Goal: Transaction & Acquisition: Obtain resource

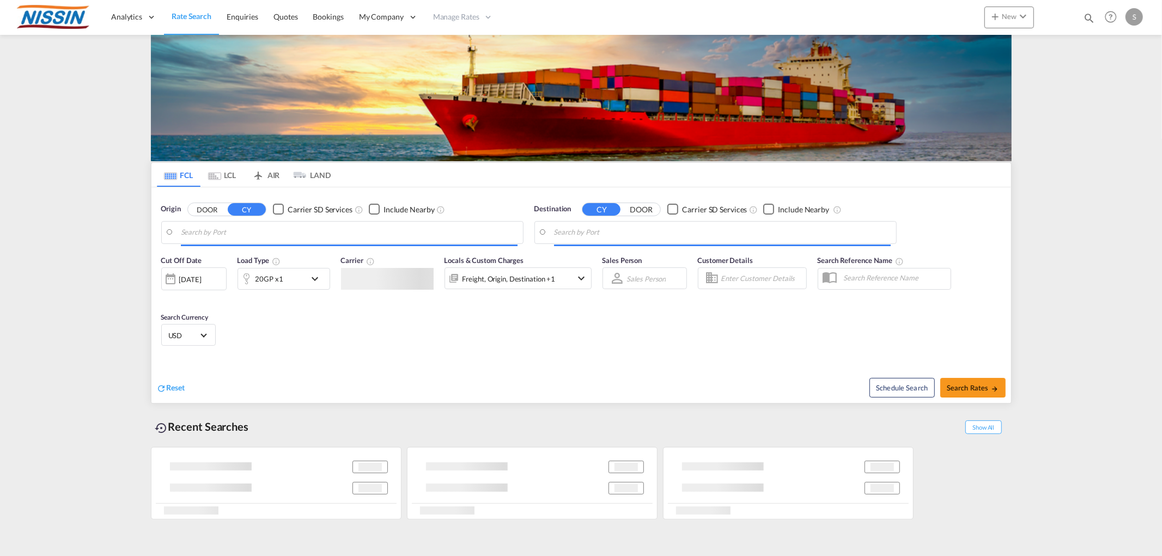
type input "[GEOGRAPHIC_DATA], [GEOGRAPHIC_DATA], USMEM"
type input "[GEOGRAPHIC_DATA], [GEOGRAPHIC_DATA]"
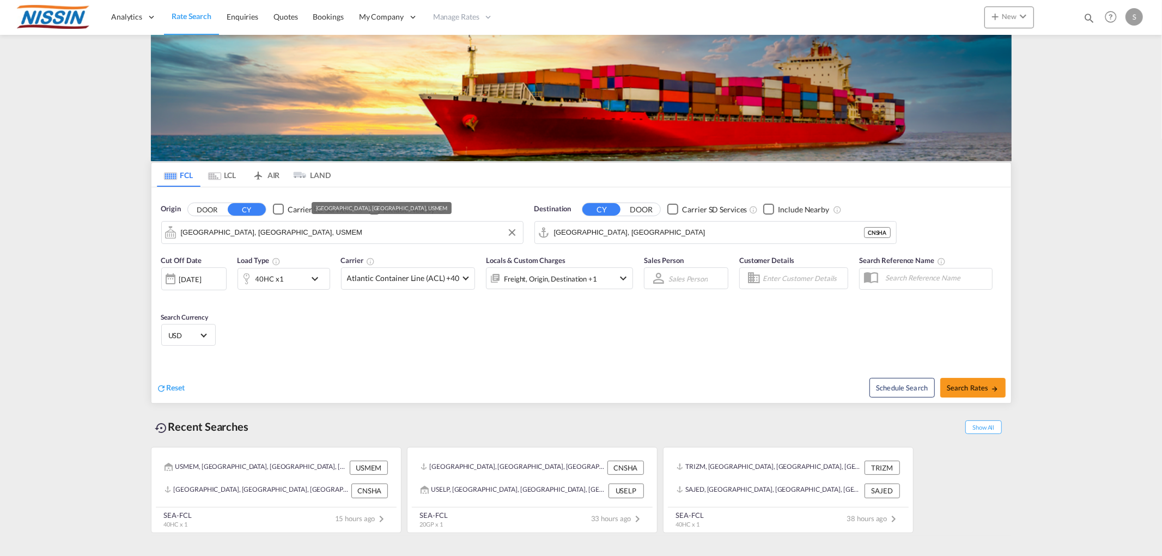
click at [278, 231] on input "Memphis, TN, USMEM" at bounding box center [349, 232] width 337 height 16
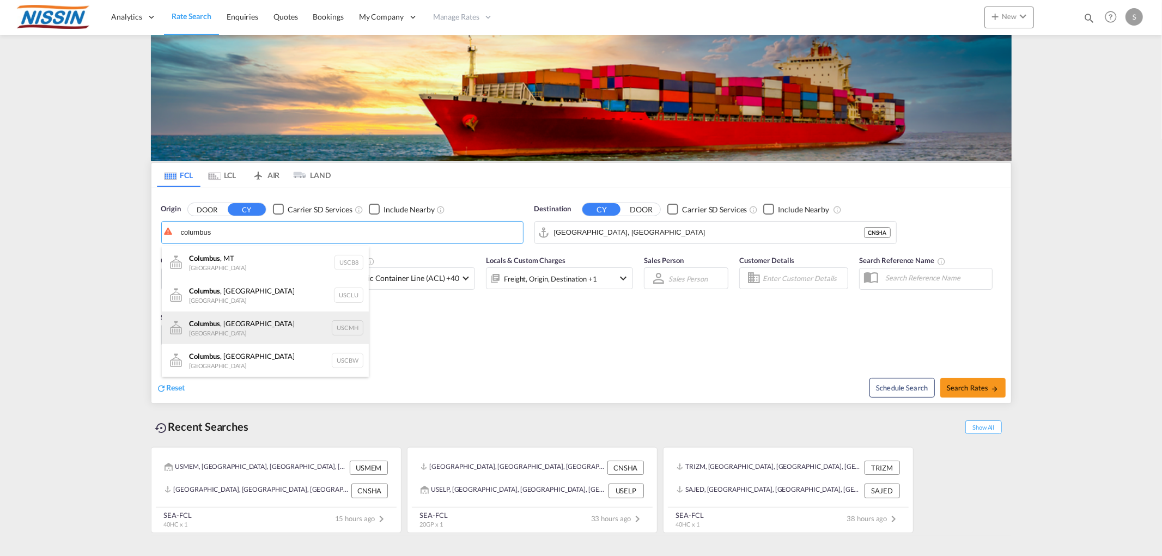
click at [247, 324] on div "Columbus , OH United States USCMH" at bounding box center [265, 327] width 207 height 33
type input "Columbus, OH, USCMH"
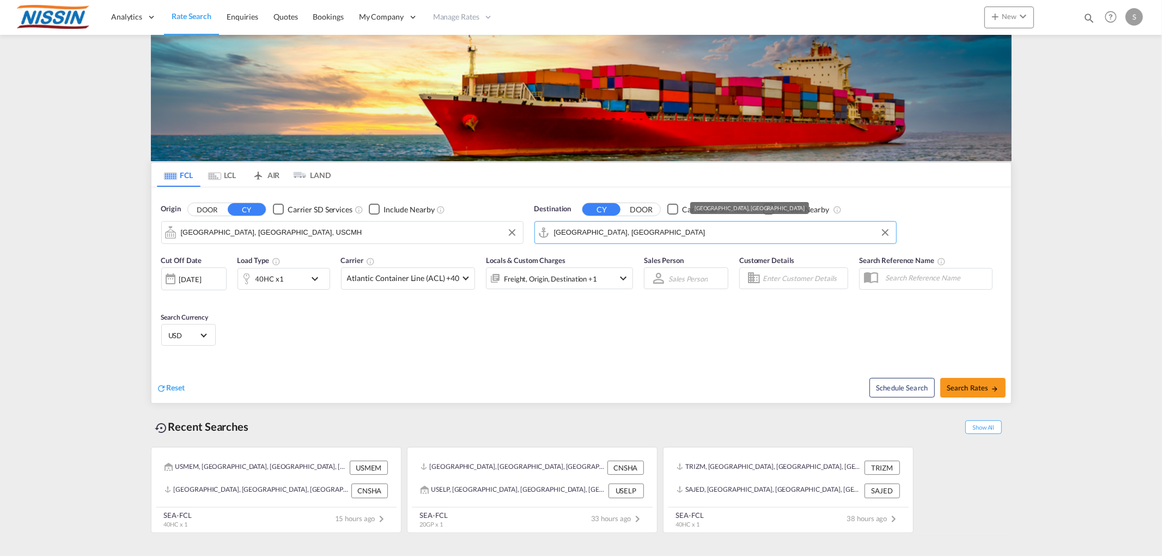
click at [636, 236] on input "Shanghai, CNSHA" at bounding box center [722, 232] width 337 height 16
paste input "Napoli."
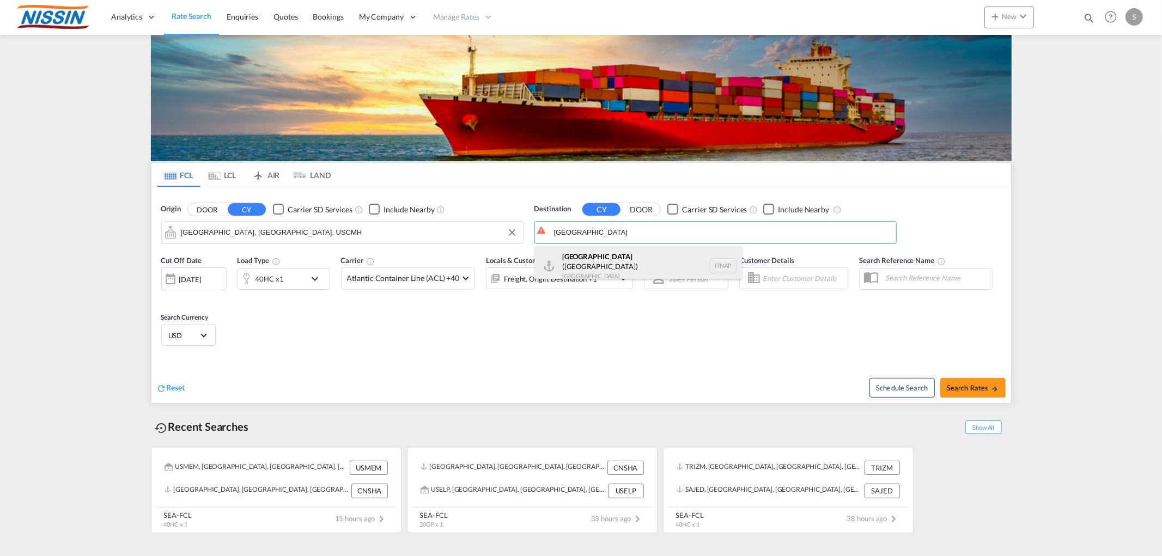
click at [607, 256] on div "Napoli (Naples) Italy ITNAP" at bounding box center [638, 265] width 207 height 39
type input "Napoli (Naples), ITNAP"
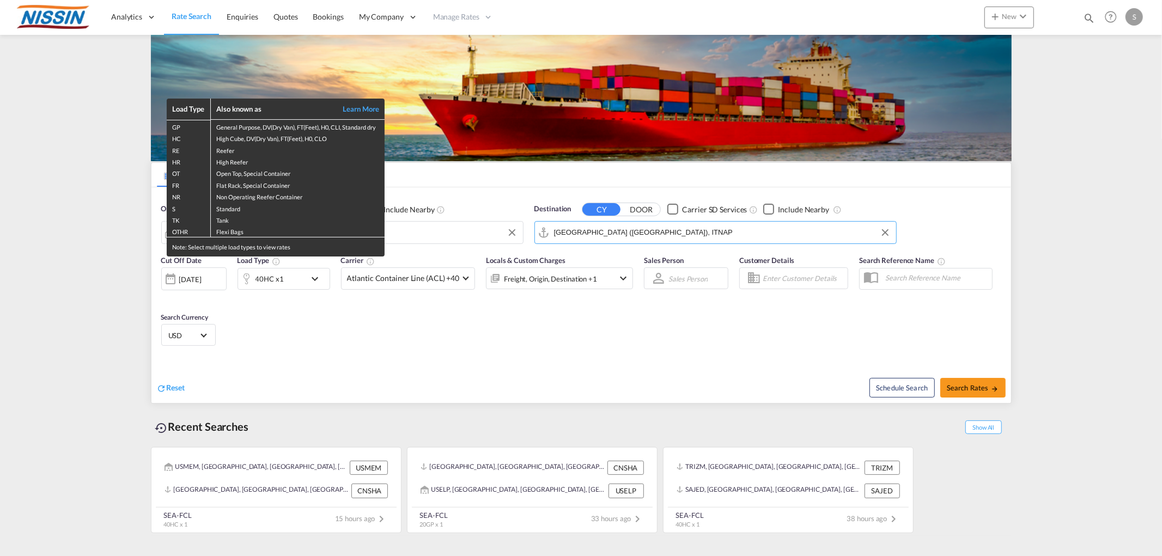
click at [297, 271] on div "Load Type Also known as Learn More GP General Purpose, DV(Dry Van), FT(Feet), H…" at bounding box center [581, 278] width 1162 height 556
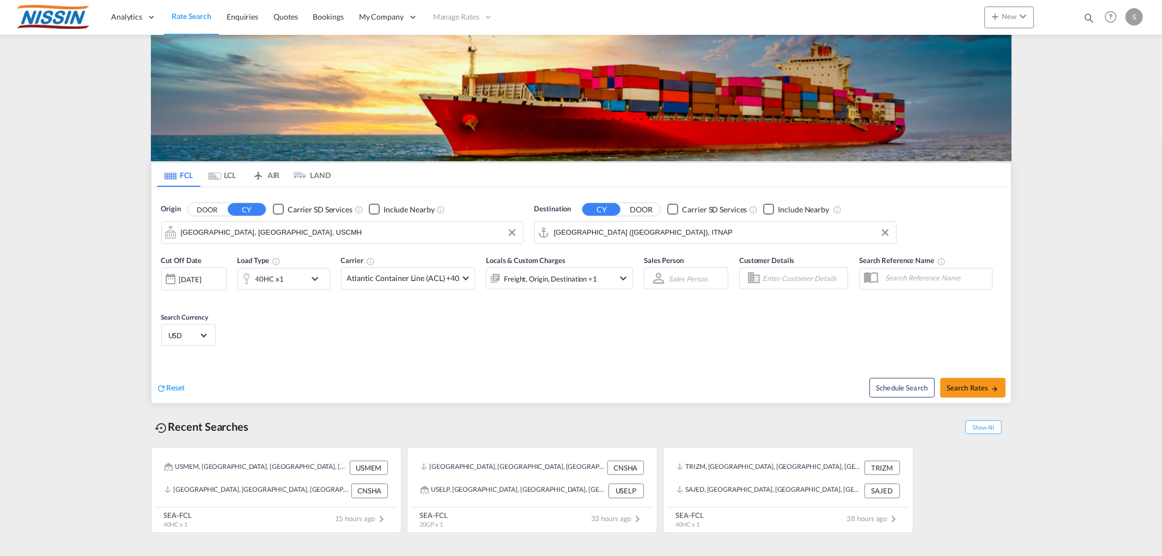
click at [288, 291] on div "Cut Off Date 08 Oct 2025 08/10/2025 Load Type 40HC x1 Carrier Atlantic Containe…" at bounding box center [397, 278] width 472 height 46
click at [285, 285] on div "40HC x1" at bounding box center [272, 279] width 68 height 22
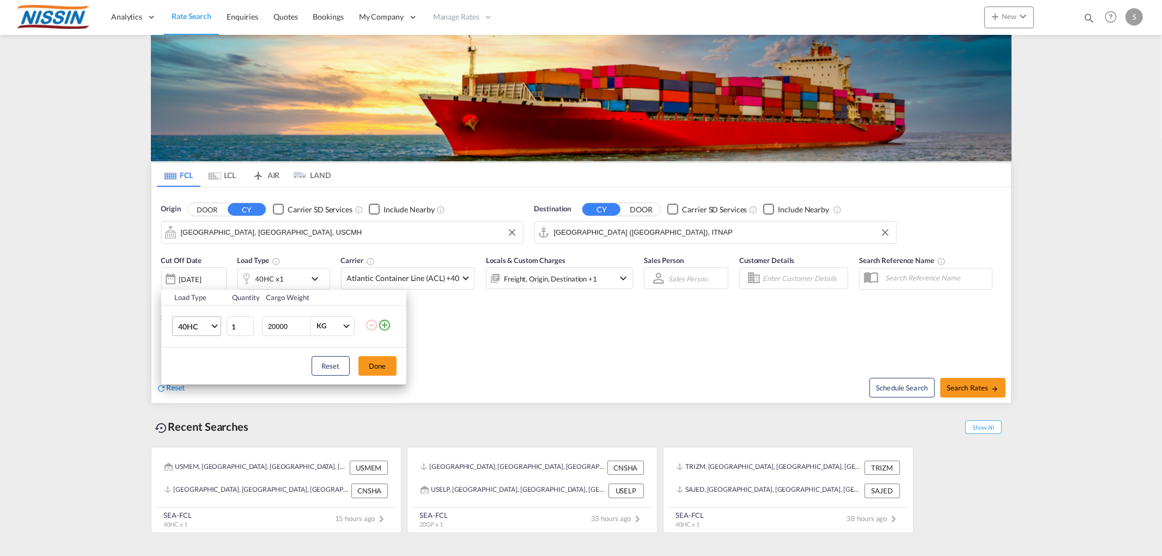
click at [210, 327] on md-select-value "40HC" at bounding box center [199, 326] width 44 height 19
click at [199, 270] on md-option "20GP" at bounding box center [206, 274] width 74 height 26
click at [388, 368] on button "Done" at bounding box center [377, 366] width 38 height 20
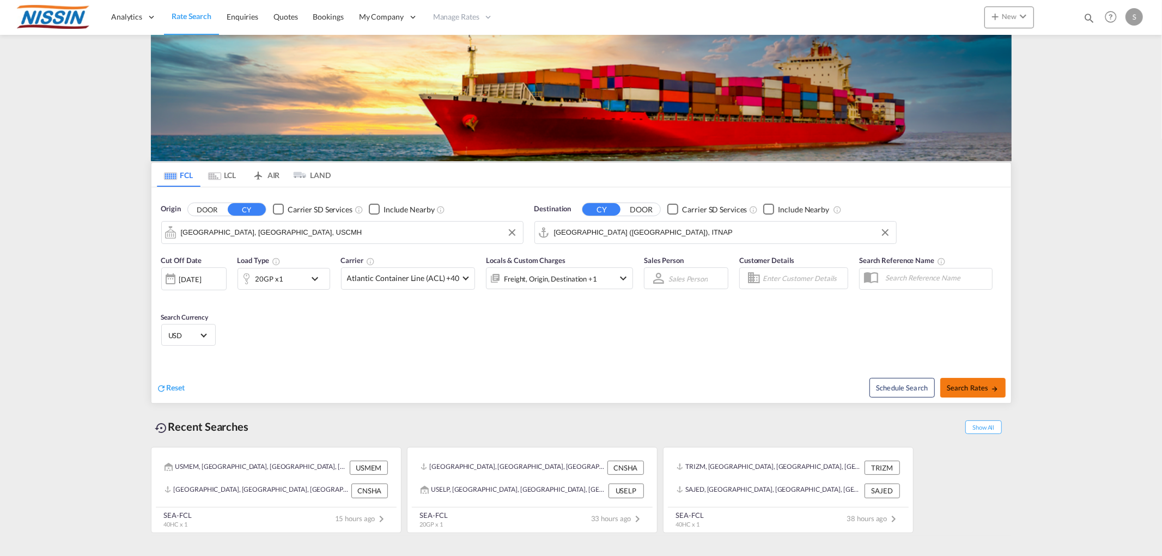
click at [964, 393] on button "Search Rates" at bounding box center [972, 388] width 65 height 20
type input "USCMH to ITNAP / 8 Oct 2025"
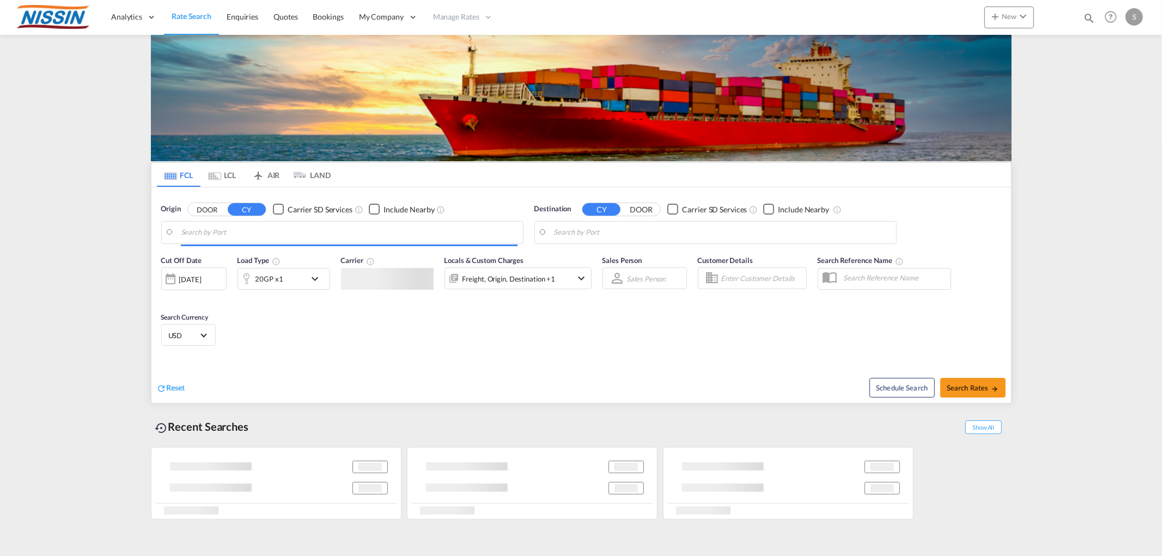
type input "[GEOGRAPHIC_DATA], [GEOGRAPHIC_DATA], USCMH"
type input "Napoli (Naples), ITNAP"
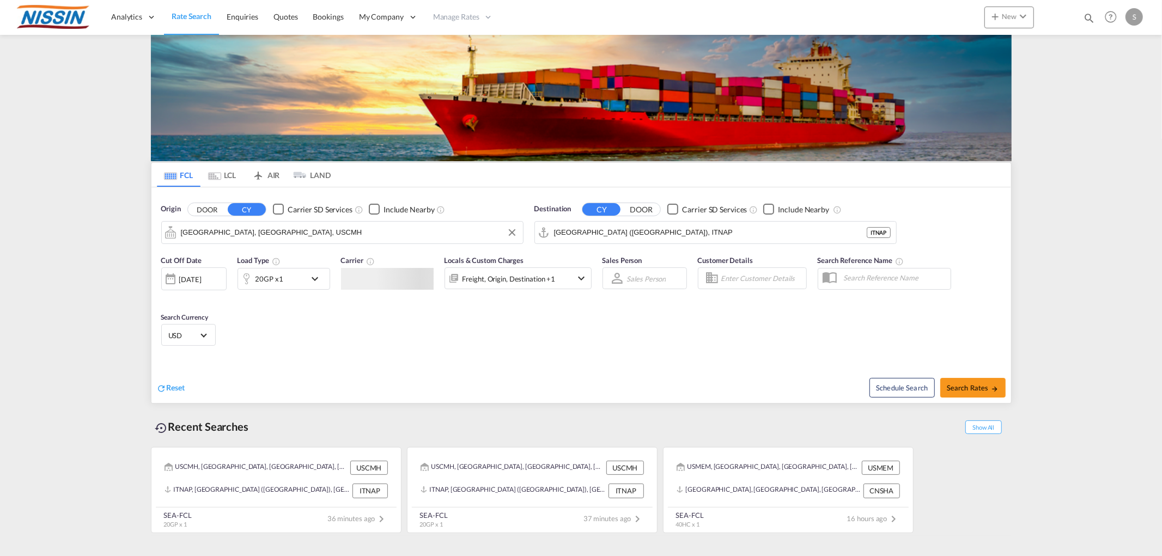
click at [319, 233] on input "Columbus, OH, USCMH" at bounding box center [349, 232] width 337 height 16
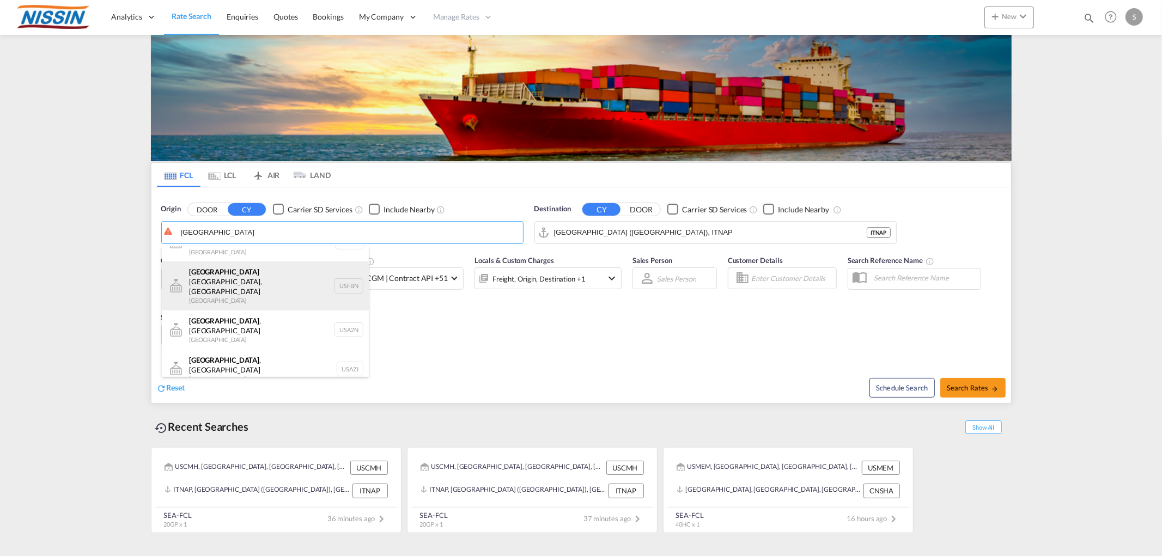
scroll to position [33, 0]
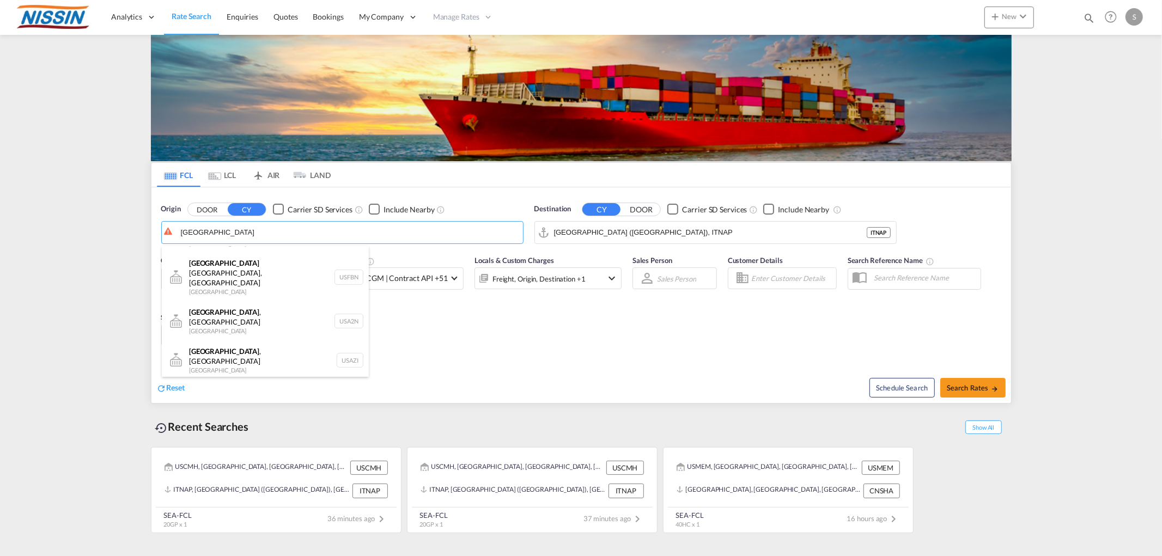
click at [214, 380] on div "Atlanta , GA United States USATL" at bounding box center [265, 399] width 207 height 39
type input "Atlanta, GA, USATL"
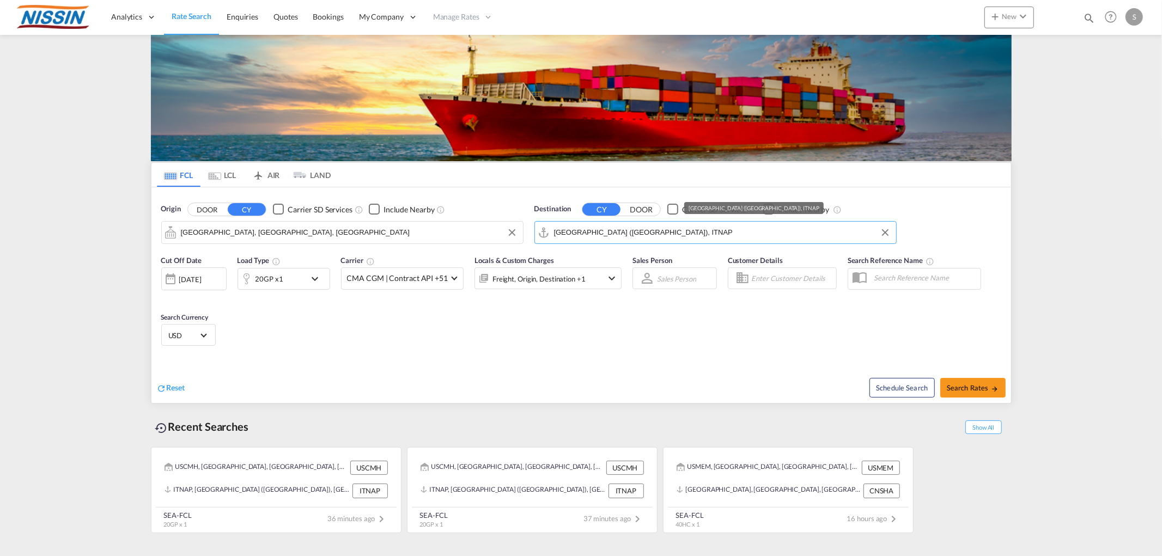
click at [572, 228] on input "Napoli (Naples), ITNAP" at bounding box center [722, 232] width 337 height 16
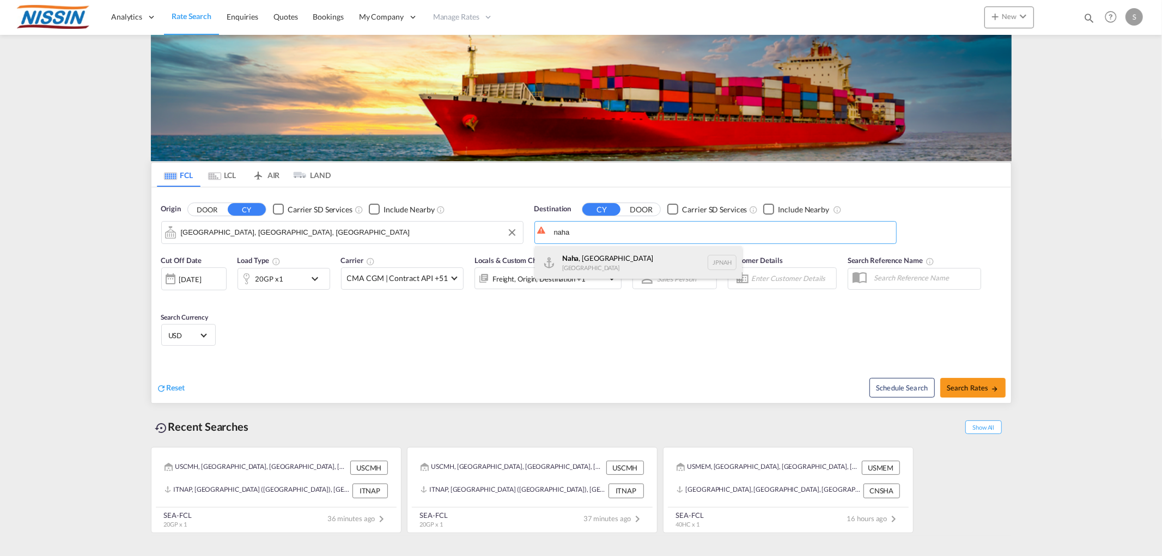
click at [594, 266] on div "Naha , Okinawa Japan JPNAH" at bounding box center [638, 262] width 207 height 33
type input "Naha, Okinawa, JPNAH"
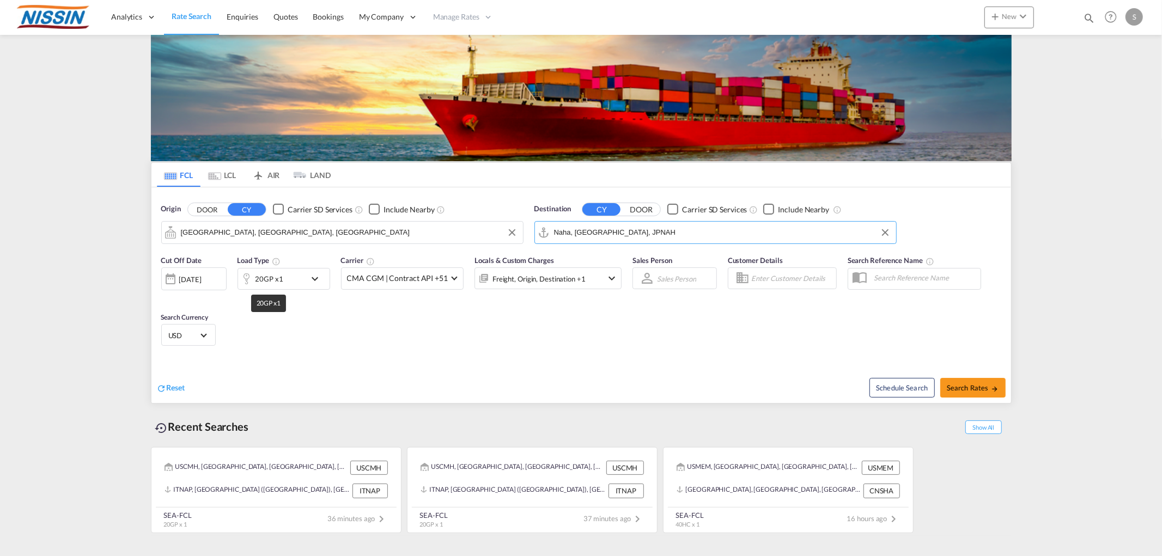
click at [274, 279] on div "20GP x1" at bounding box center [269, 278] width 28 height 15
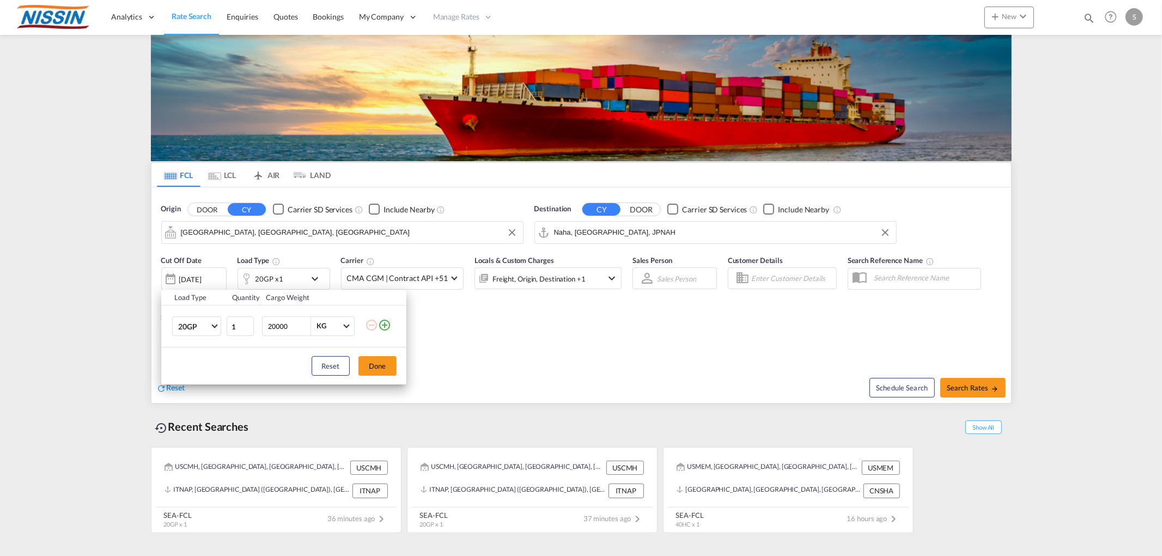
click at [385, 327] on md-icon "icon-plus-circle-outline" at bounding box center [384, 325] width 13 height 13
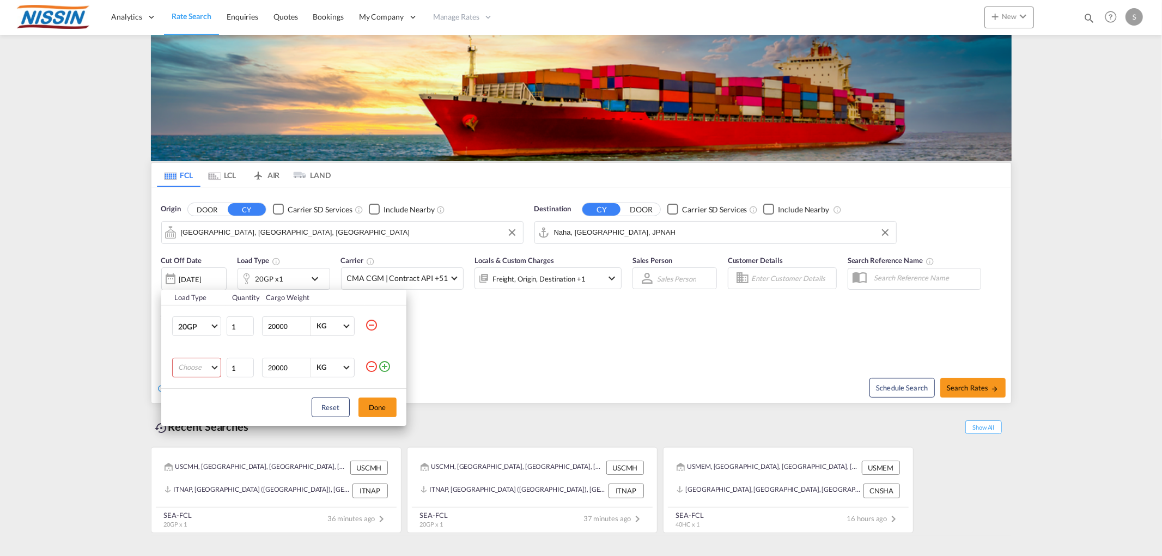
click at [184, 380] on td "Choose 20GP 40GP 40HC 45HC 20RE 40RE 40HR 20OT 40OT 20FR 40FR 40NR 20NR 45S 20T…" at bounding box center [193, 367] width 65 height 41
click at [187, 373] on md-select "Choose 20GP 40GP 40HC 45HC 20RE 40RE 40HR 20OT 40OT 20FR 40FR 40NR 20NR 45S 20T…" at bounding box center [196, 368] width 49 height 20
click at [195, 398] on md-option "40GP" at bounding box center [206, 394] width 74 height 26
click at [382, 407] on button "Done" at bounding box center [377, 408] width 38 height 20
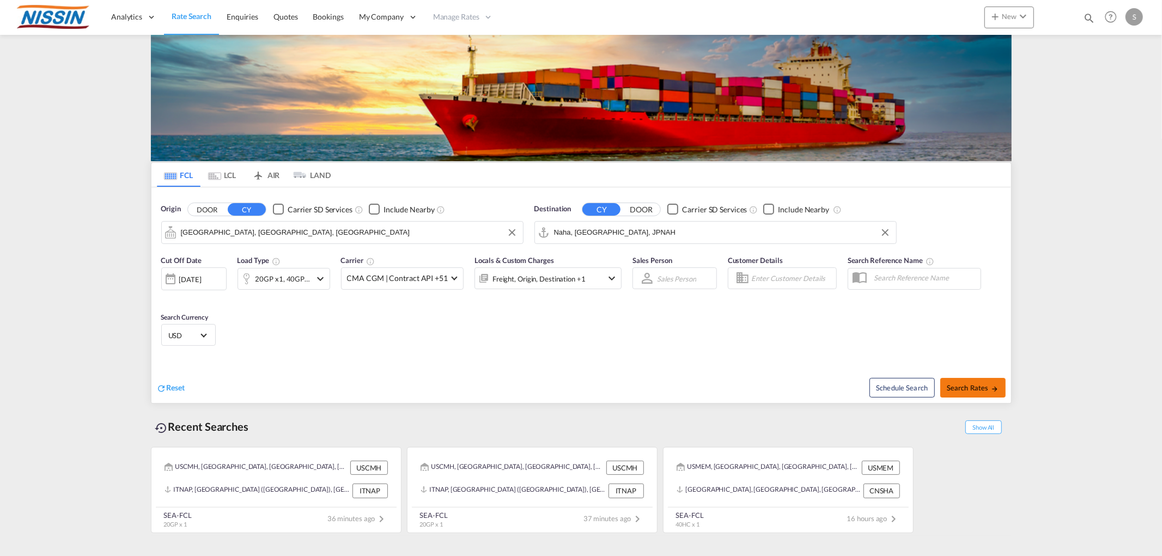
click at [987, 390] on span "Search Rates" at bounding box center [972, 387] width 52 height 9
type input "USATL to JPNAH / 8 Oct 2025"
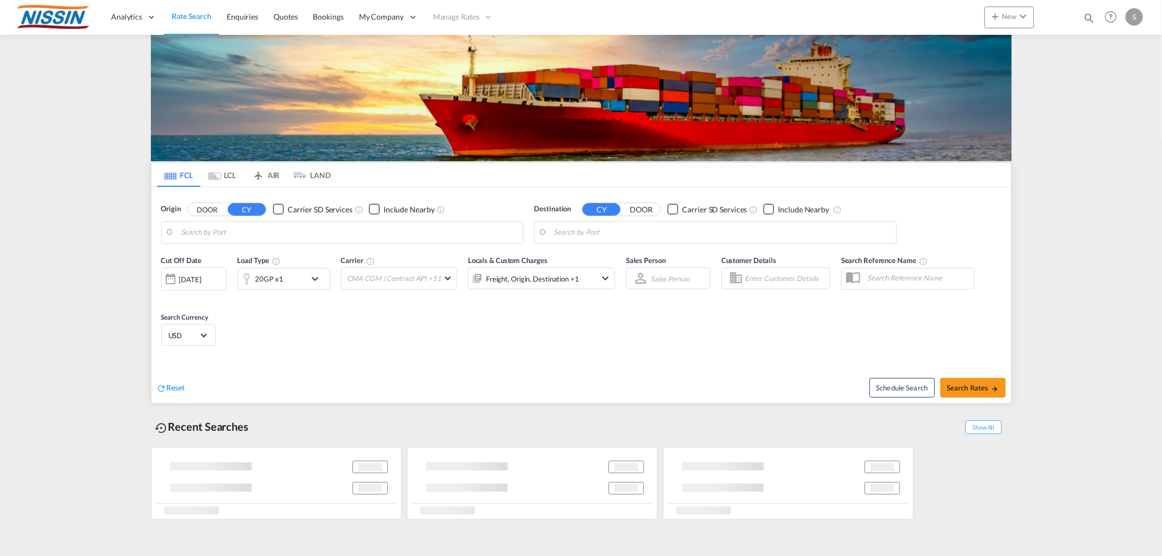
click at [270, 235] on body "Analytics Reports Dashboard Rate Search Enquiries Quotes Bookings" at bounding box center [581, 278] width 1162 height 556
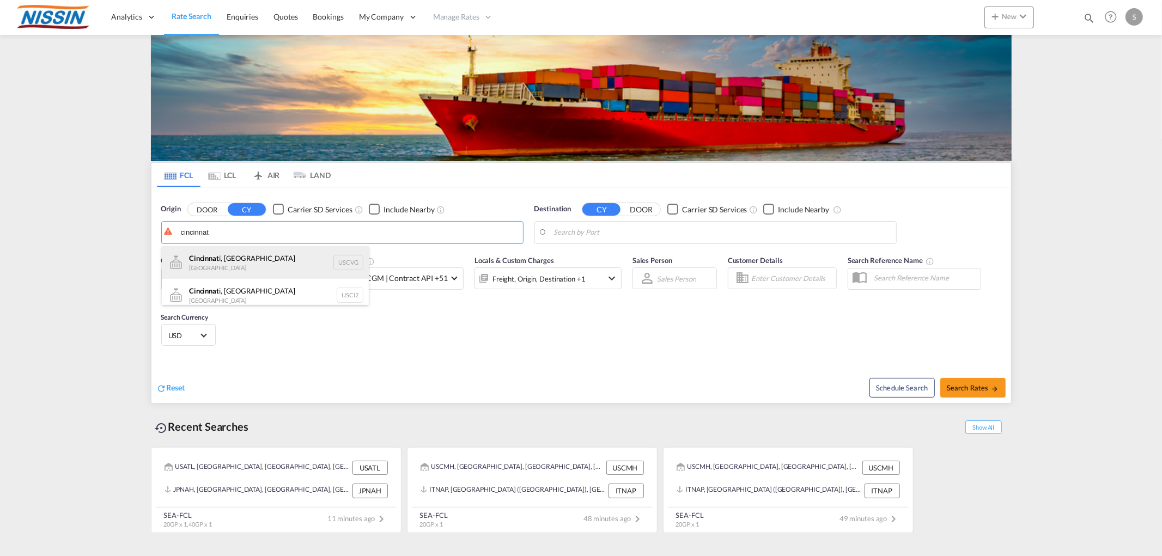
click at [232, 258] on div "Cincinnat i, OH United States USCVG" at bounding box center [265, 262] width 207 height 33
type input "[GEOGRAPHIC_DATA], [GEOGRAPHIC_DATA], USCVG"
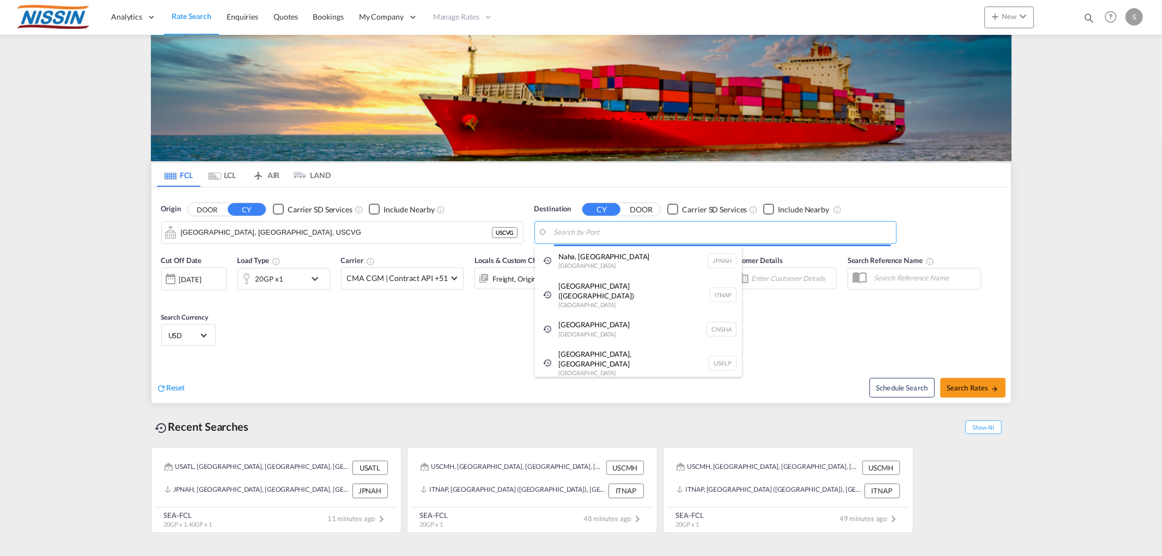
click at [614, 231] on body "Analytics Reports Dashboard Rate Search Enquiries Quotes Bookings" at bounding box center [581, 278] width 1162 height 556
paste input "[GEOGRAPHIC_DATA], [GEOGRAPHIC_DATA]"
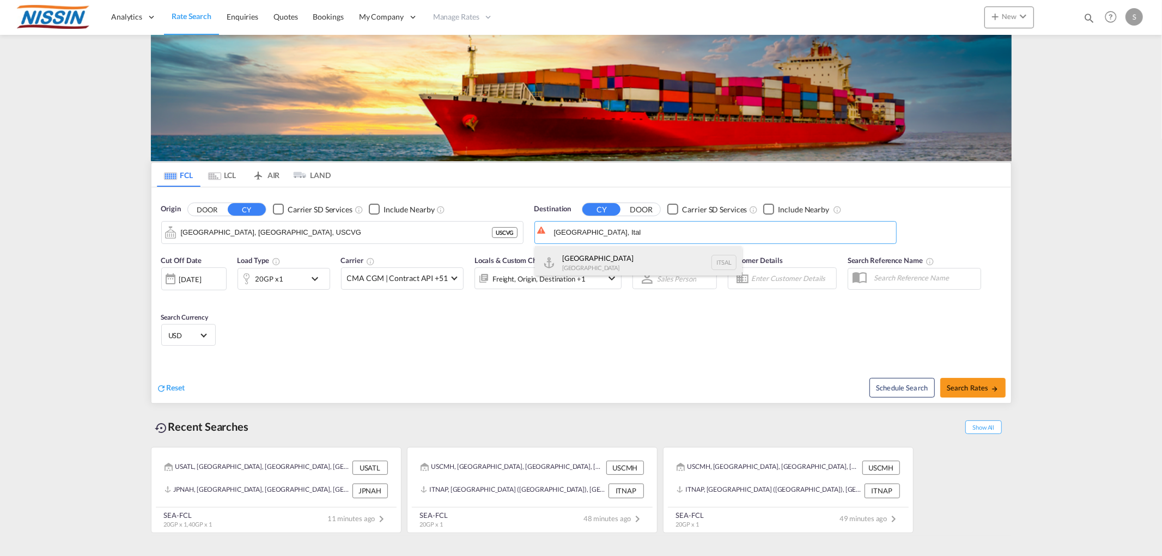
click at [572, 257] on div "[PERSON_NAME] [GEOGRAPHIC_DATA] ITSAL" at bounding box center [638, 262] width 207 height 33
type input "[GEOGRAPHIC_DATA], ITSAL"
click at [311, 278] on md-icon "icon-chevron-down" at bounding box center [317, 278] width 19 height 13
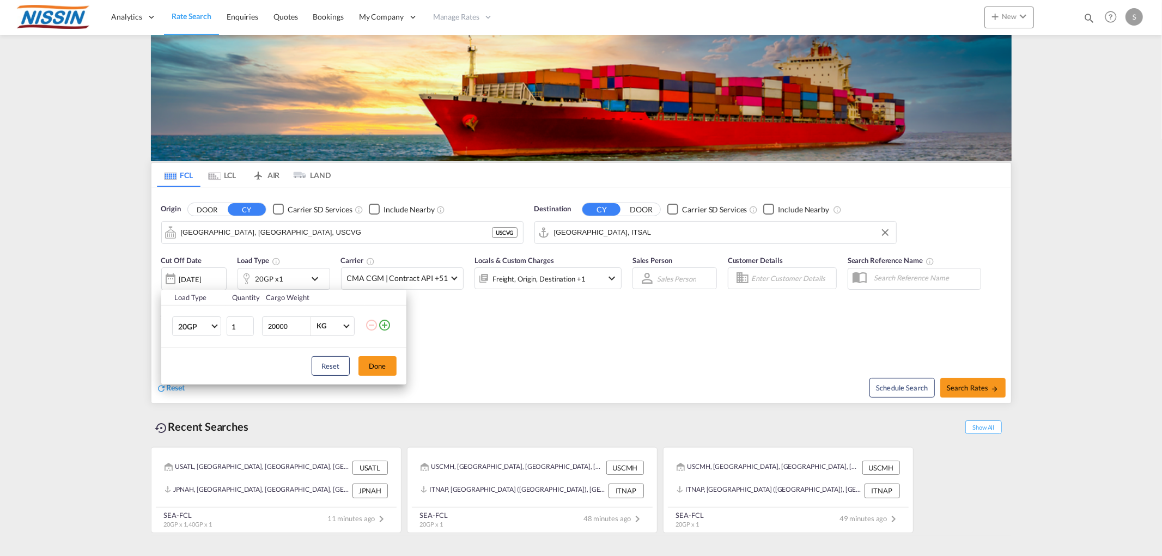
click at [404, 286] on div "Load Type Quantity Cargo Weight 20GP 20GP 40GP 40HC 45HC 20RE 40RE 40HR 20OT 40…" at bounding box center [581, 278] width 1162 height 556
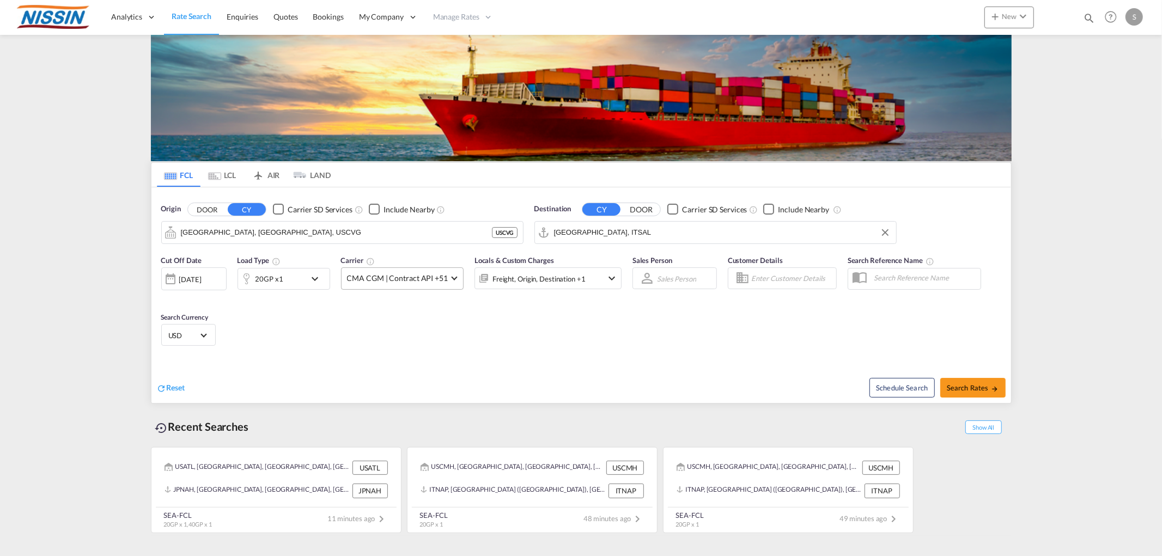
click at [405, 282] on span "CMA CGM | Contract API +51" at bounding box center [397, 278] width 101 height 11
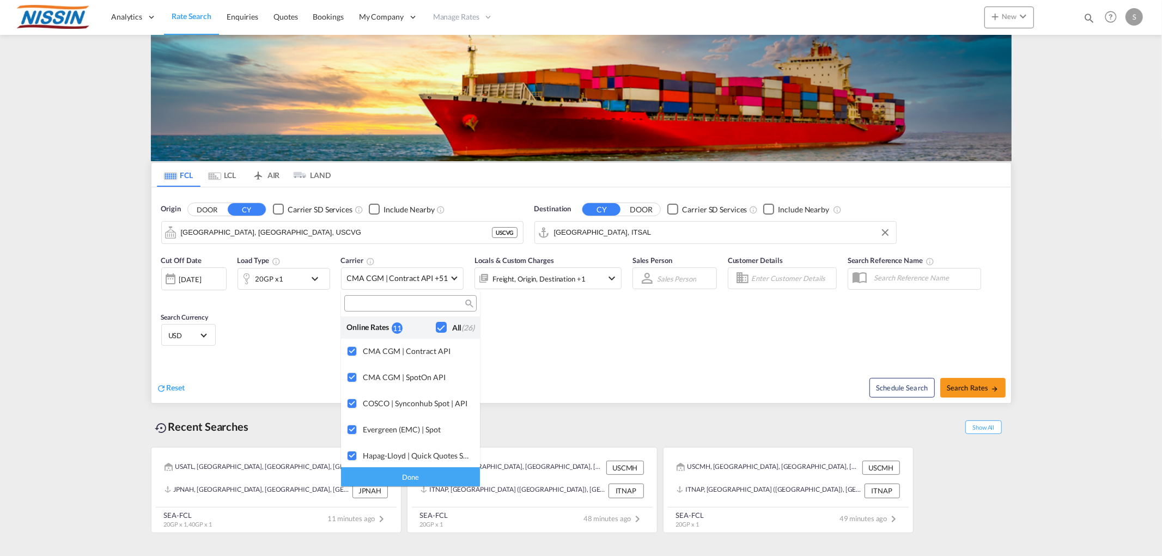
click at [436, 325] on div "Checkbox No Ink" at bounding box center [441, 327] width 11 height 11
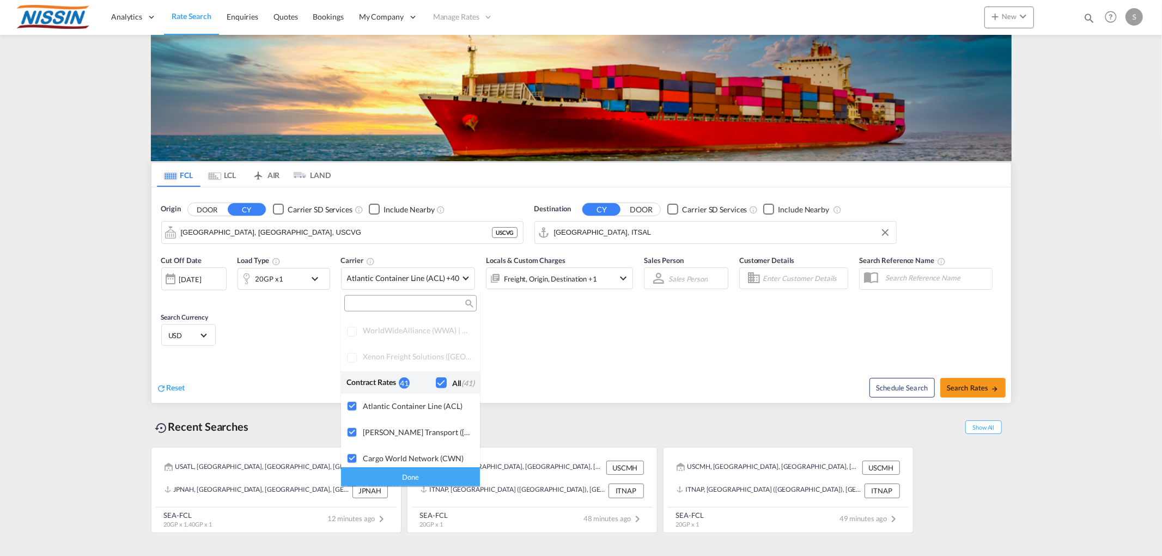
scroll to position [665, 0]
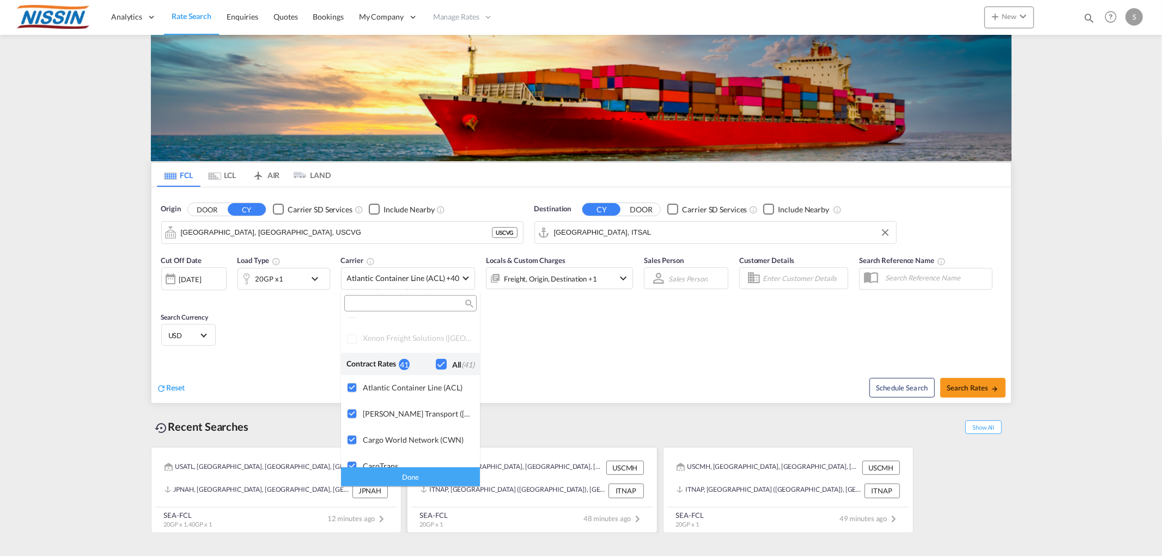
click at [417, 477] on div "Done" at bounding box center [410, 476] width 139 height 19
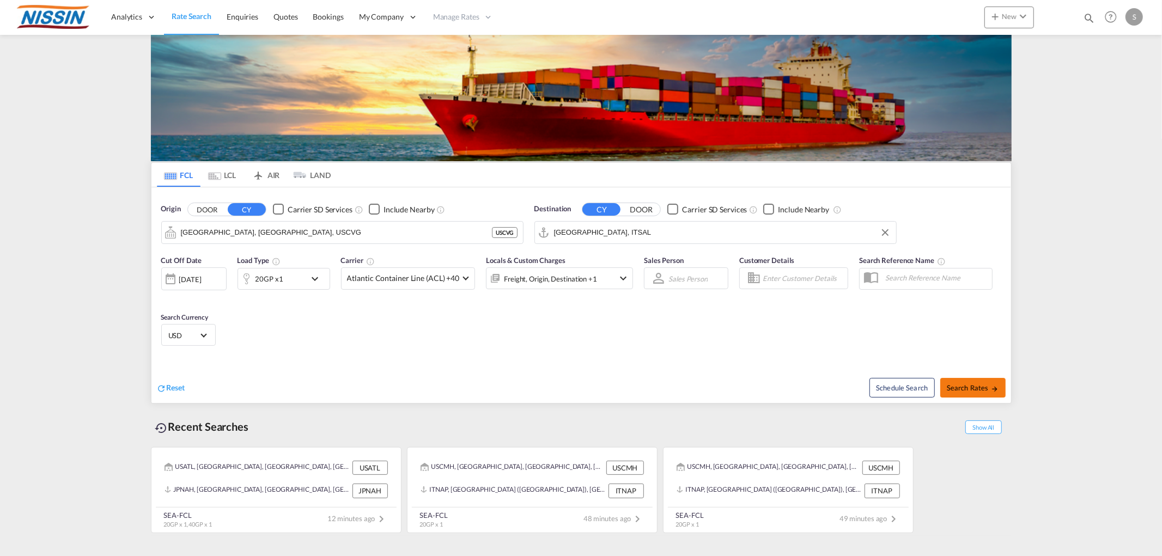
click at [982, 395] on button "Search Rates" at bounding box center [972, 388] width 65 height 20
type input "USCVG to ITSAL / [DATE]"
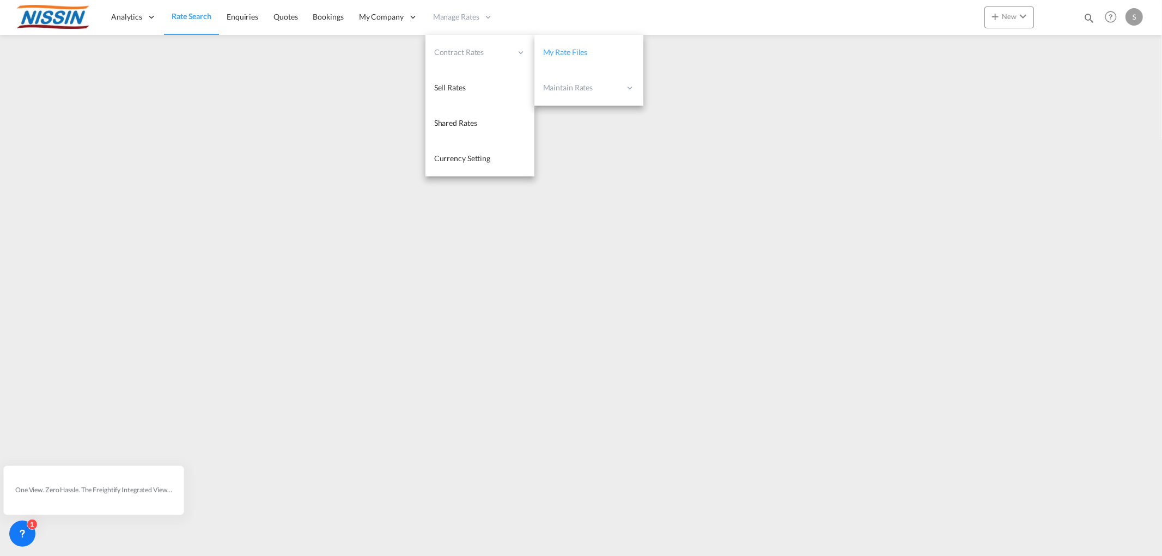
click at [563, 53] on span "My Rate Files" at bounding box center [565, 51] width 45 height 9
